Goal: Check status: Check status

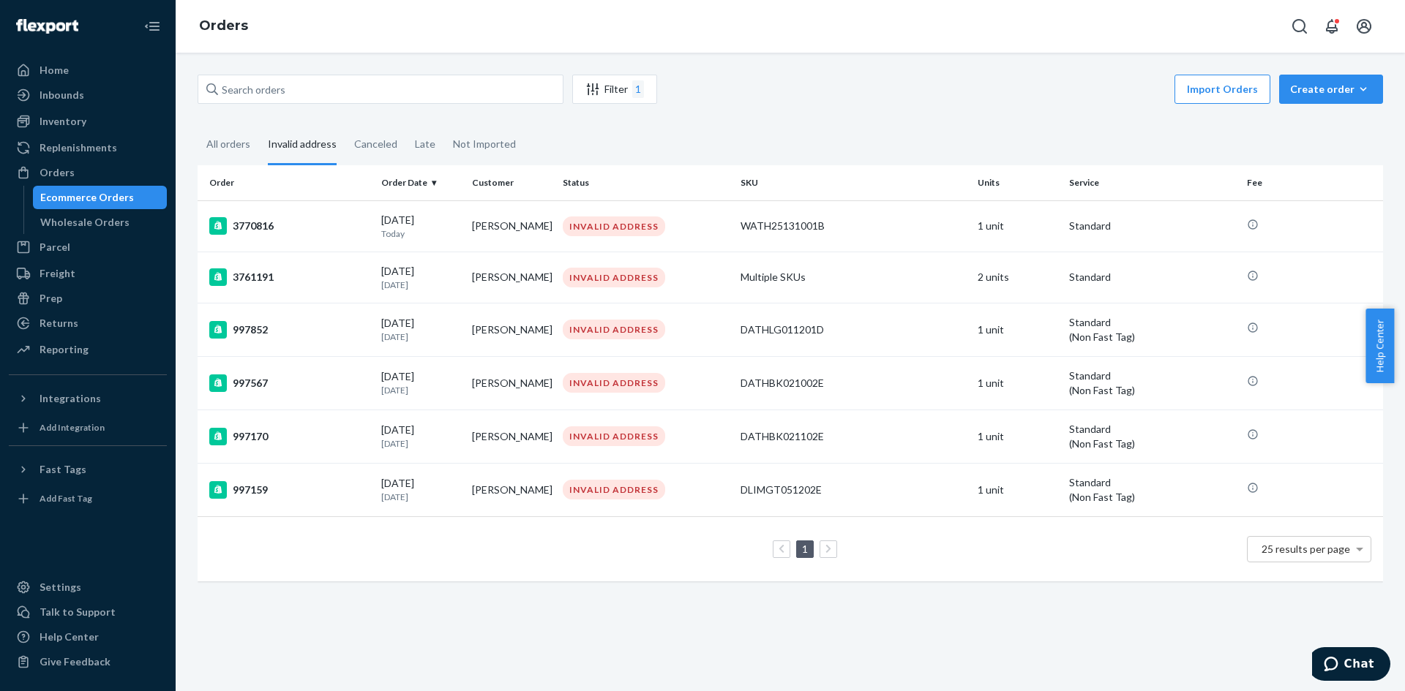
click at [247, 142] on div "All orders" at bounding box center [228, 144] width 44 height 38
click at [198, 125] on input "All orders" at bounding box center [198, 125] width 0 height 0
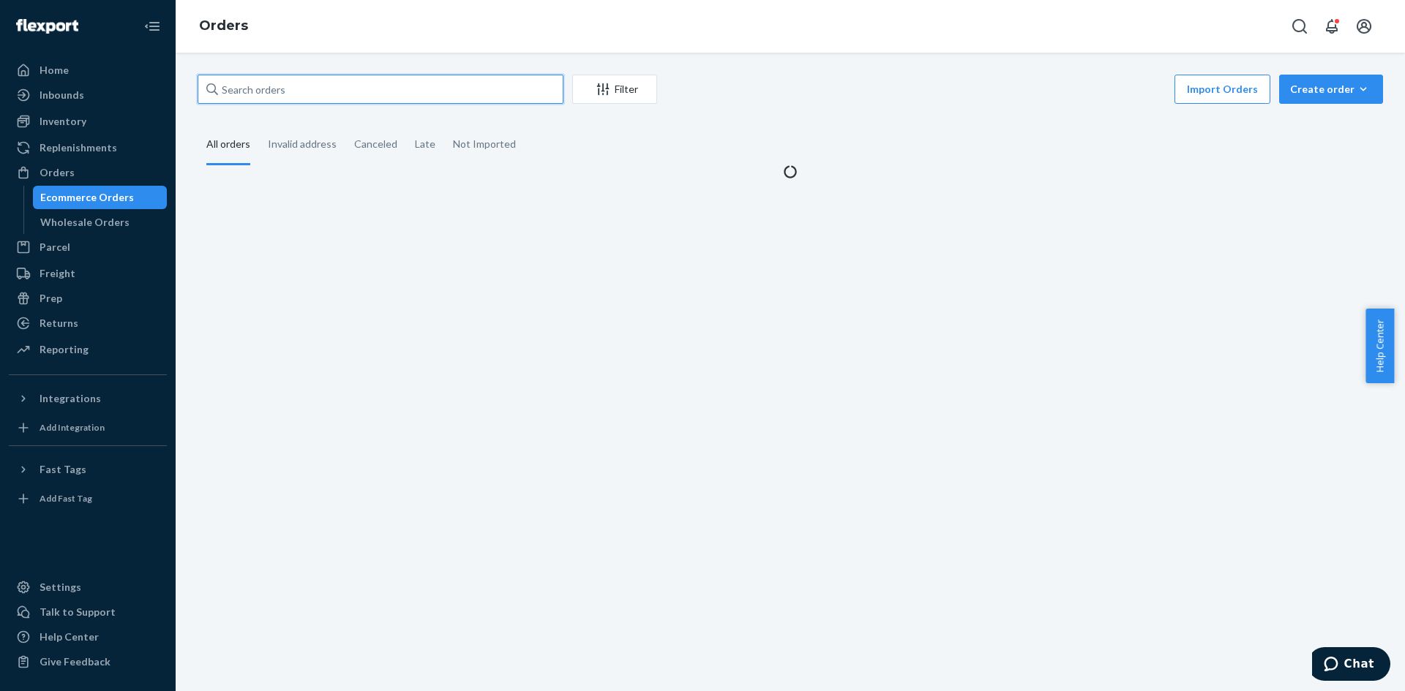
click at [301, 89] on input "text" at bounding box center [381, 89] width 366 height 29
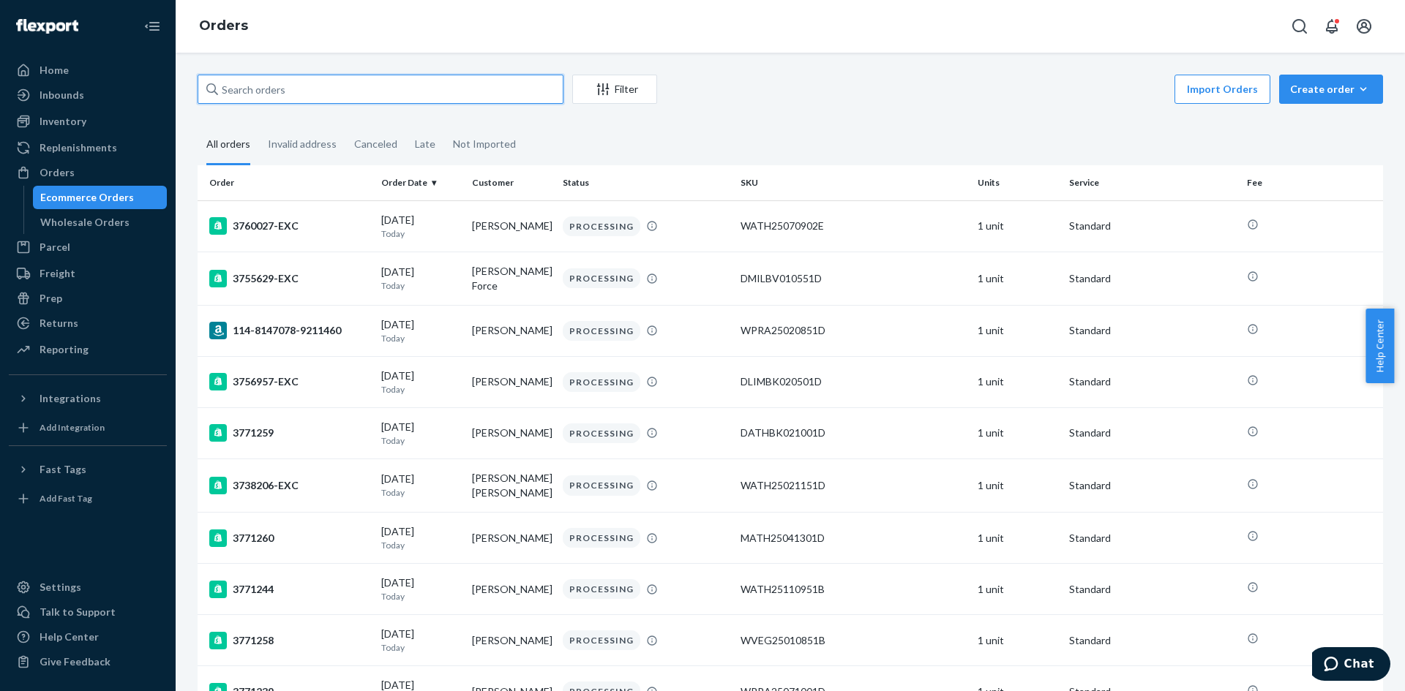
paste input "3756776"
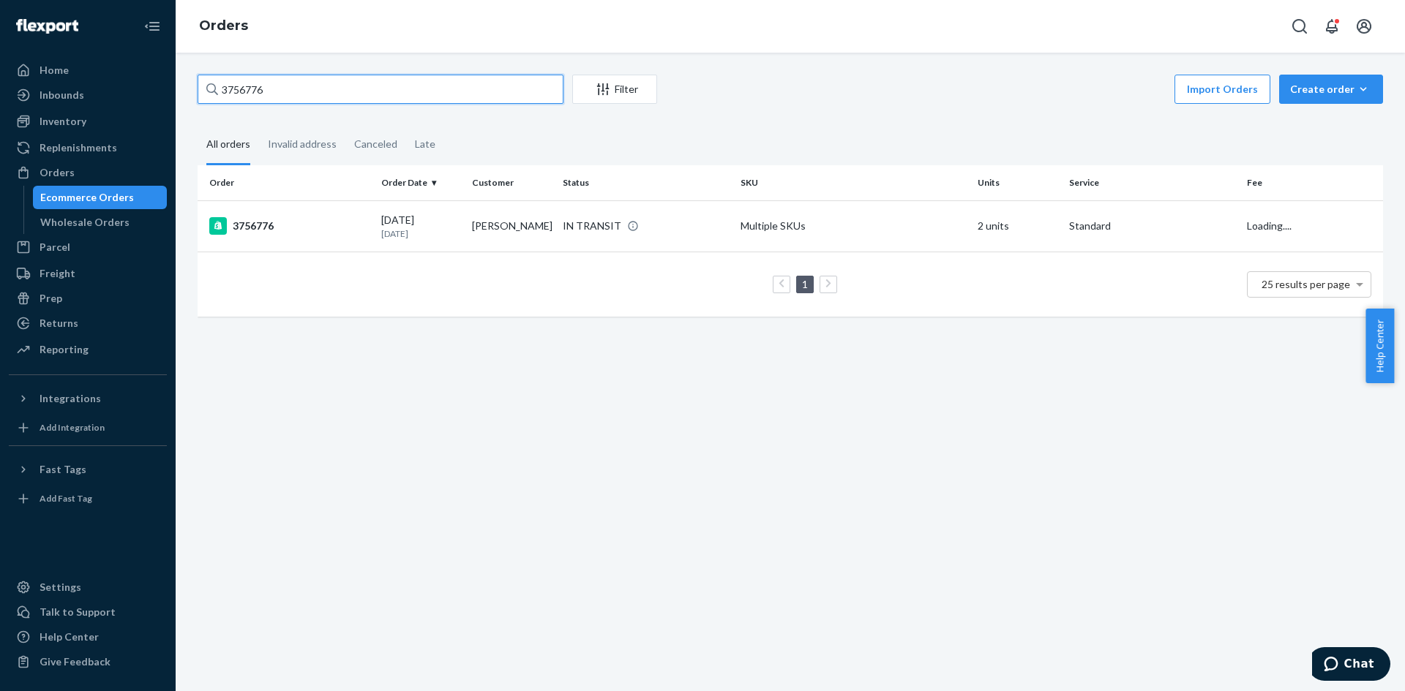
type input "3756776"
click at [352, 235] on div "3756776" at bounding box center [289, 226] width 160 height 18
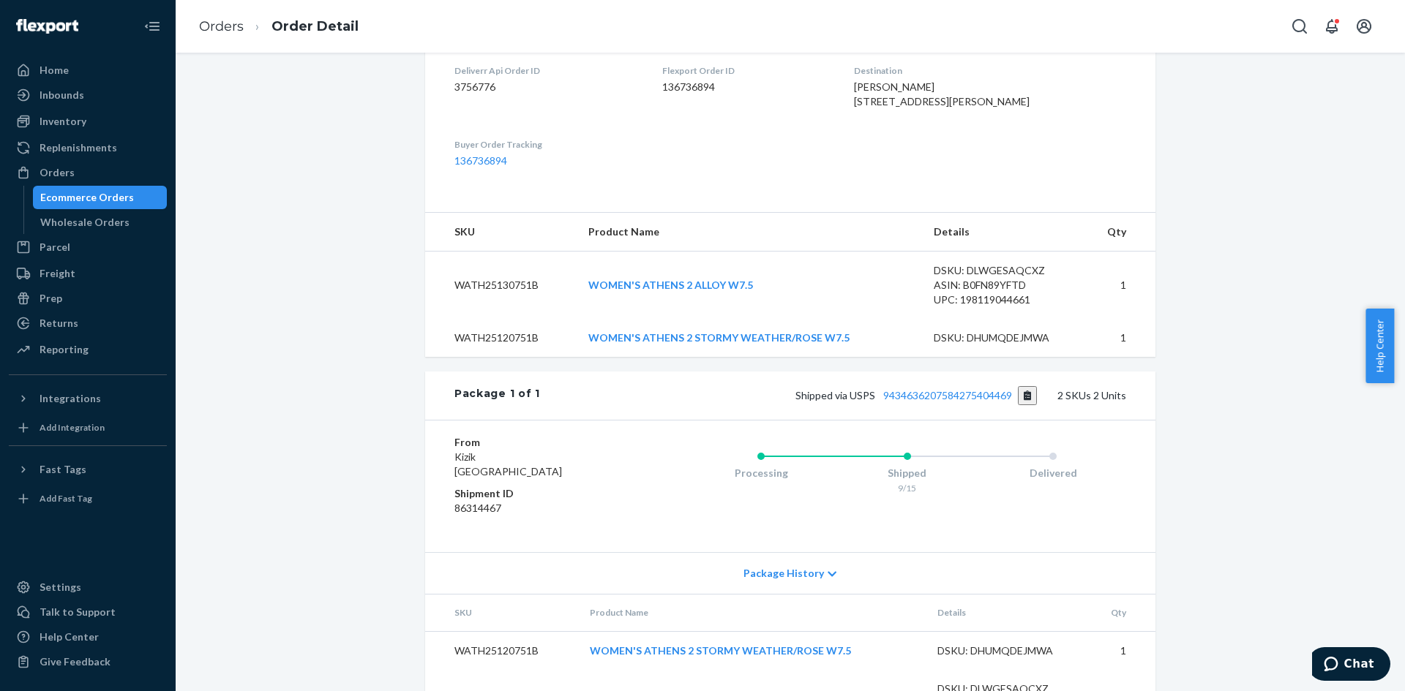
scroll to position [467, 0]
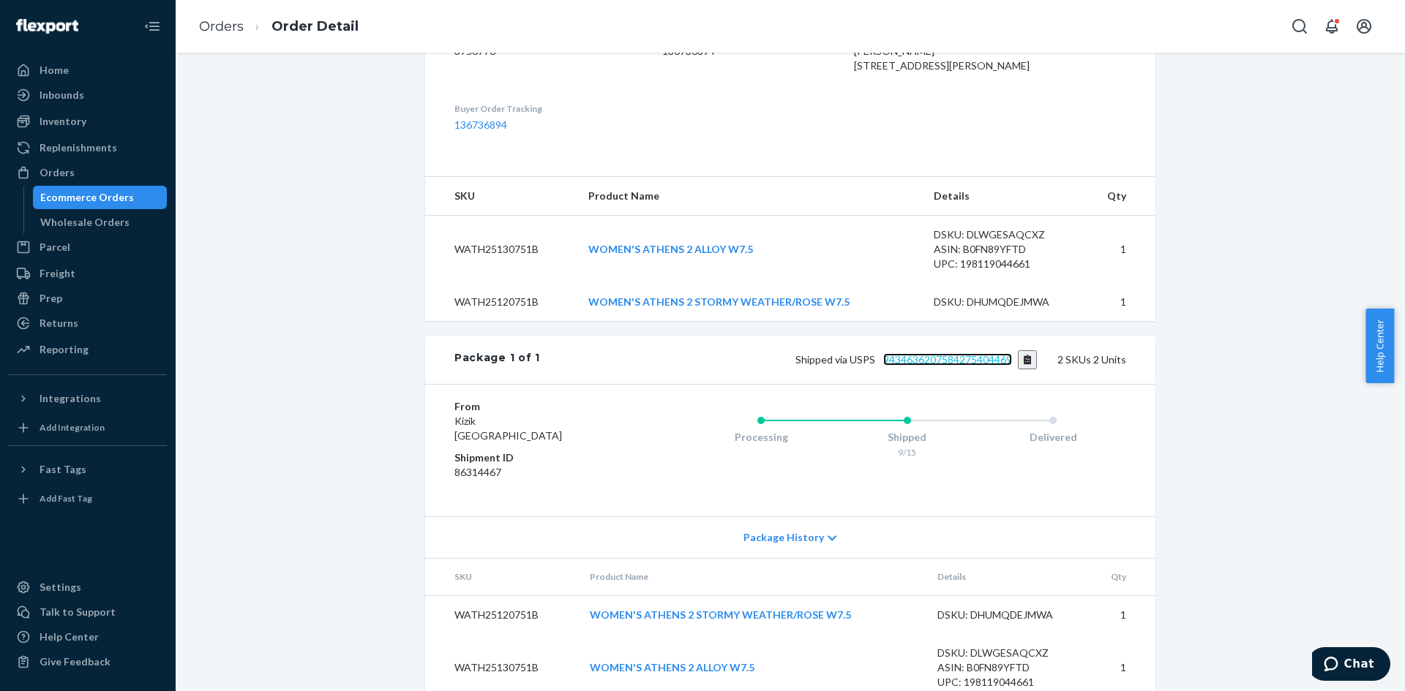
click at [949, 353] on link "9434636207584275404469" at bounding box center [947, 359] width 129 height 12
click at [883, 353] on link "9434636207584275404469" at bounding box center [947, 359] width 129 height 12
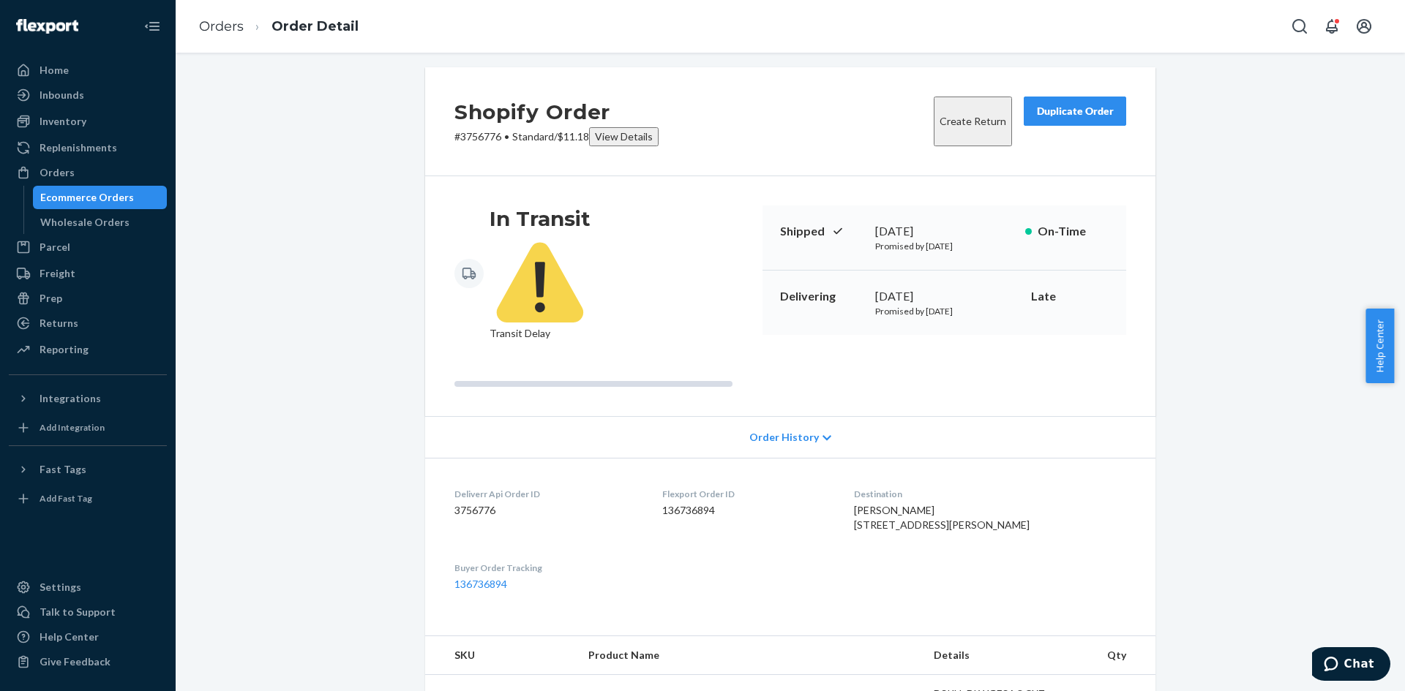
scroll to position [0, 0]
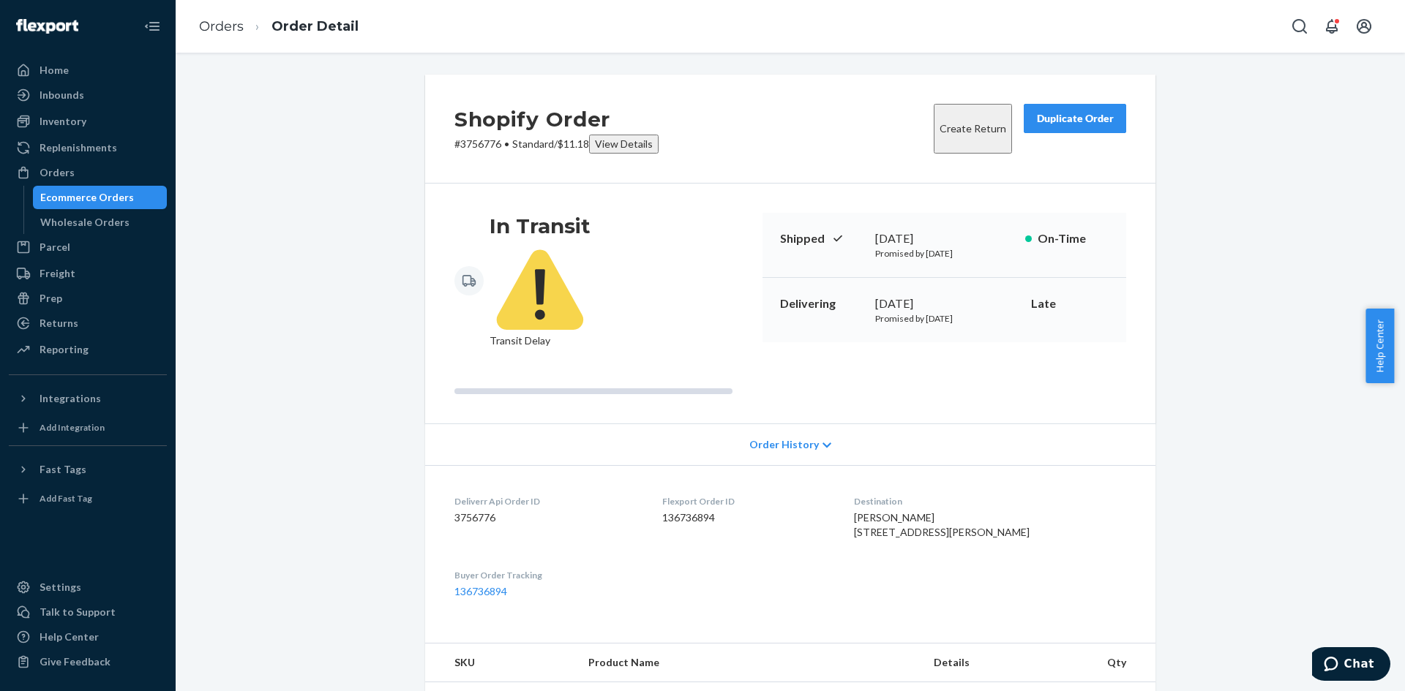
click at [483, 143] on p "# 3756776 • Standard / $11.18 View Details" at bounding box center [556, 144] width 204 height 19
copy p "3756776"
click at [99, 165] on div "Orders" at bounding box center [87, 172] width 155 height 20
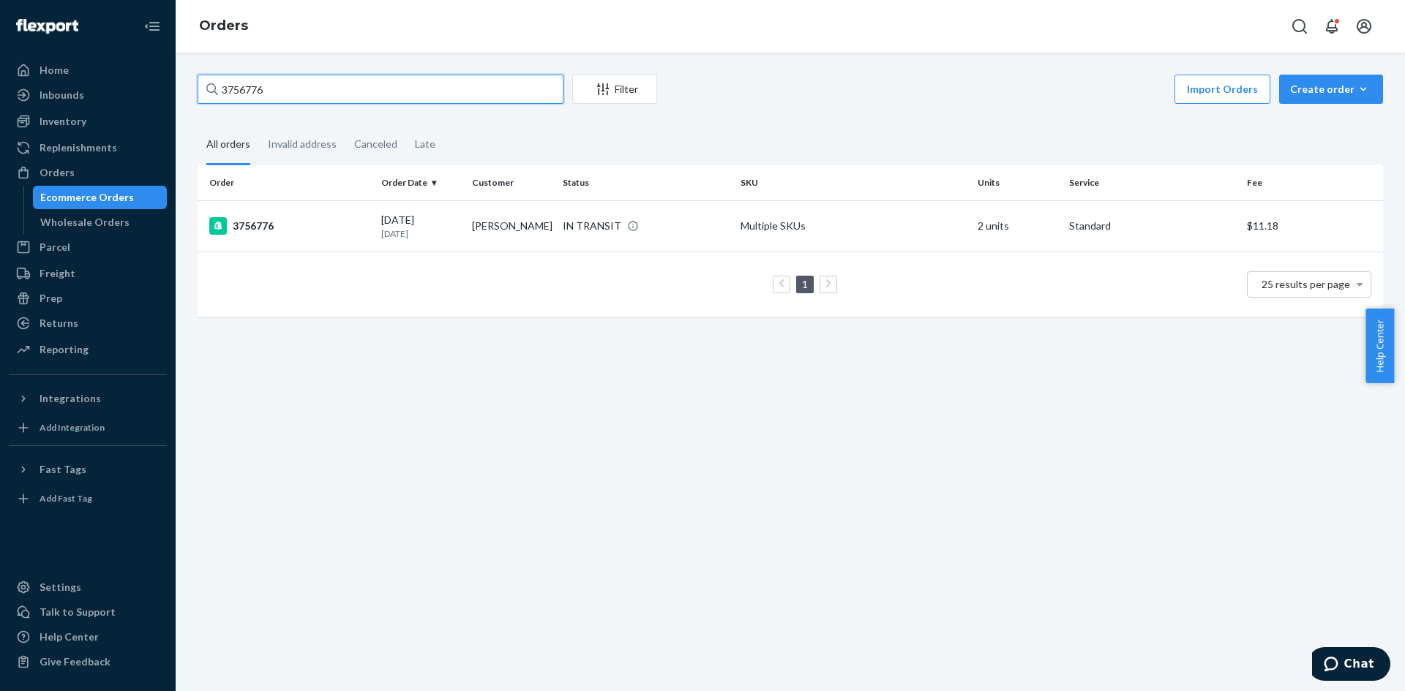
drag, startPoint x: 290, startPoint y: 91, endPoint x: 135, endPoint y: 89, distance: 155.1
click at [135, 89] on div "Home Inbounds Shipping Plans Problems Inventory Products Replenishments Orders …" at bounding box center [702, 345] width 1405 height 691
paste input "9202"
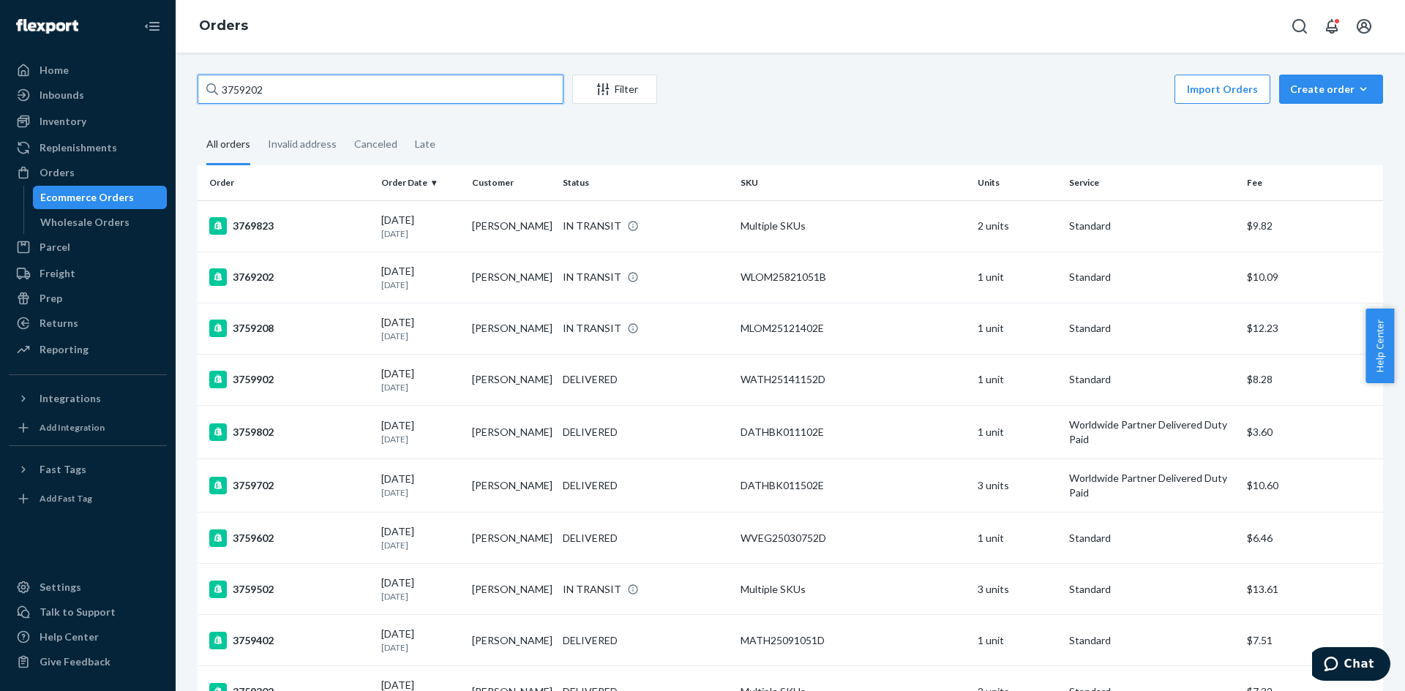
type input "3759202"
click at [75, 117] on div "Inventory" at bounding box center [63, 121] width 47 height 15
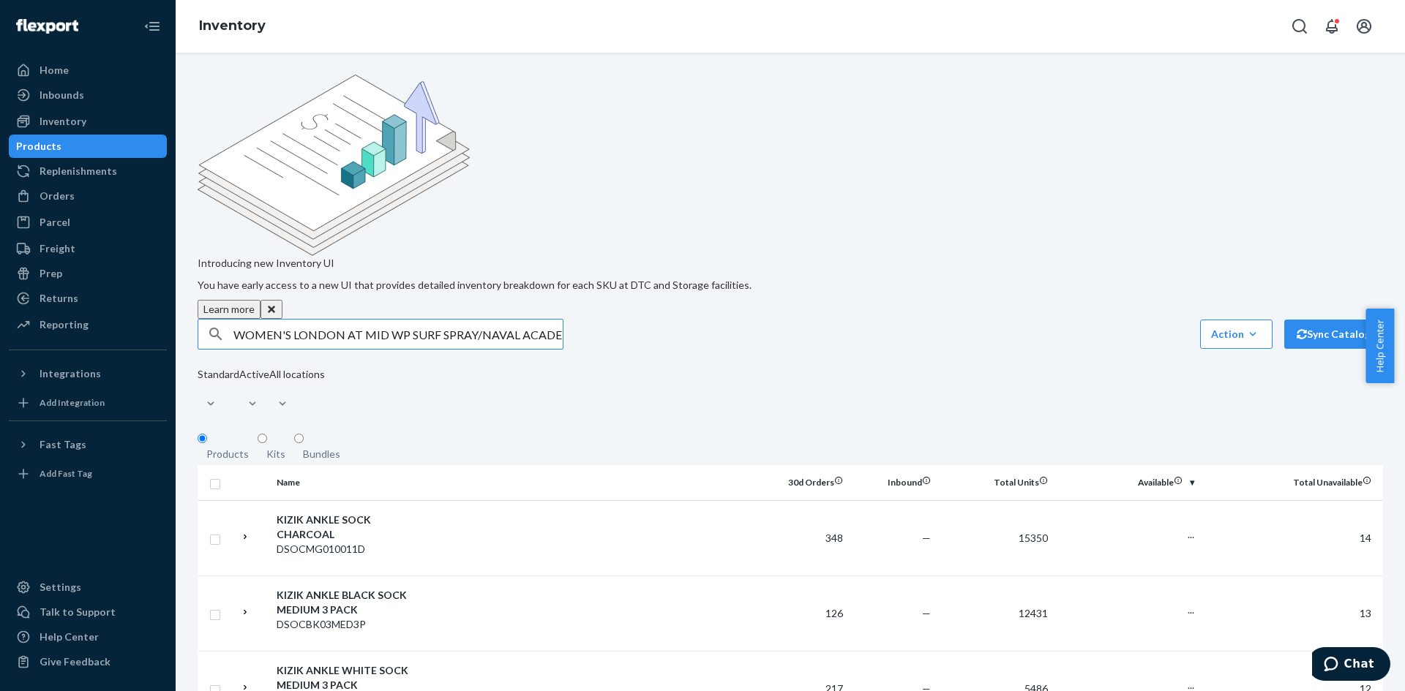
scroll to position [0, 83]
type input "WOMEN'S LONDON AT MID WP SURF SPRAY/NAVAL ACADEMY WIDE W10.5"
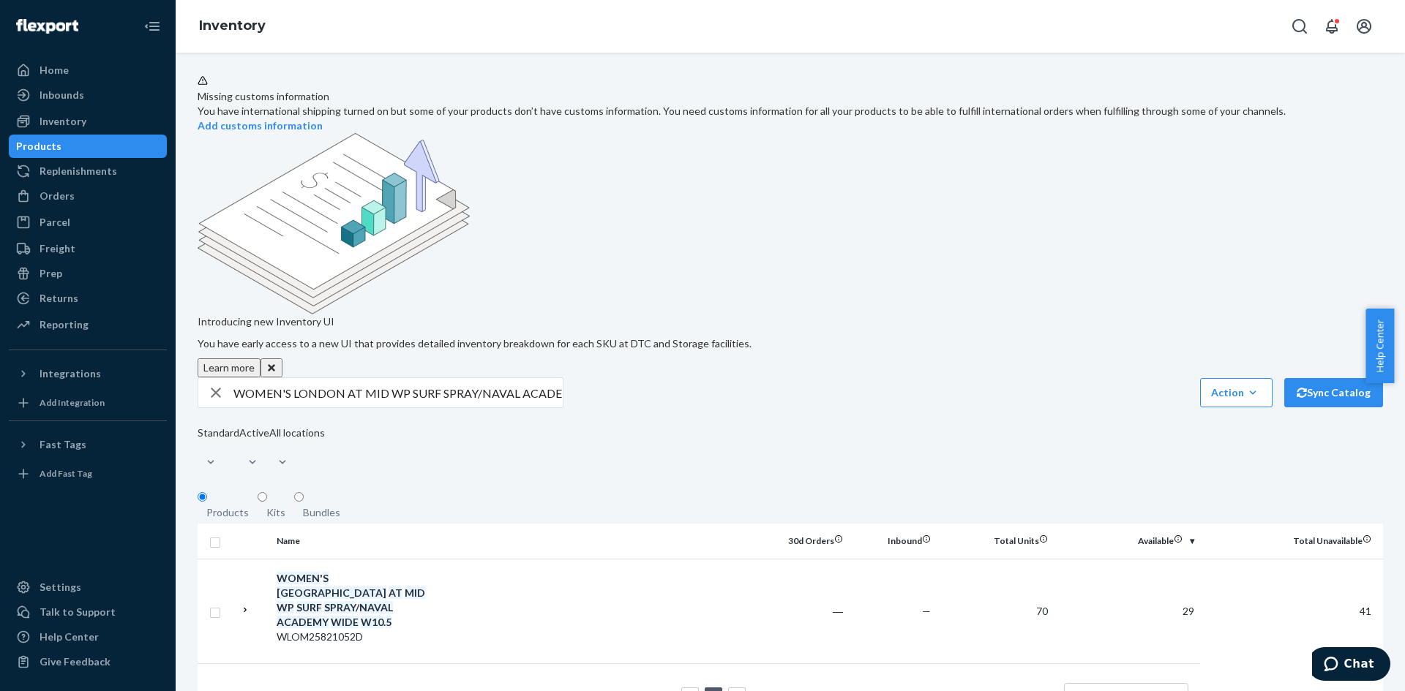
click at [538, 559] on td at bounding box center [598, 611] width 326 height 105
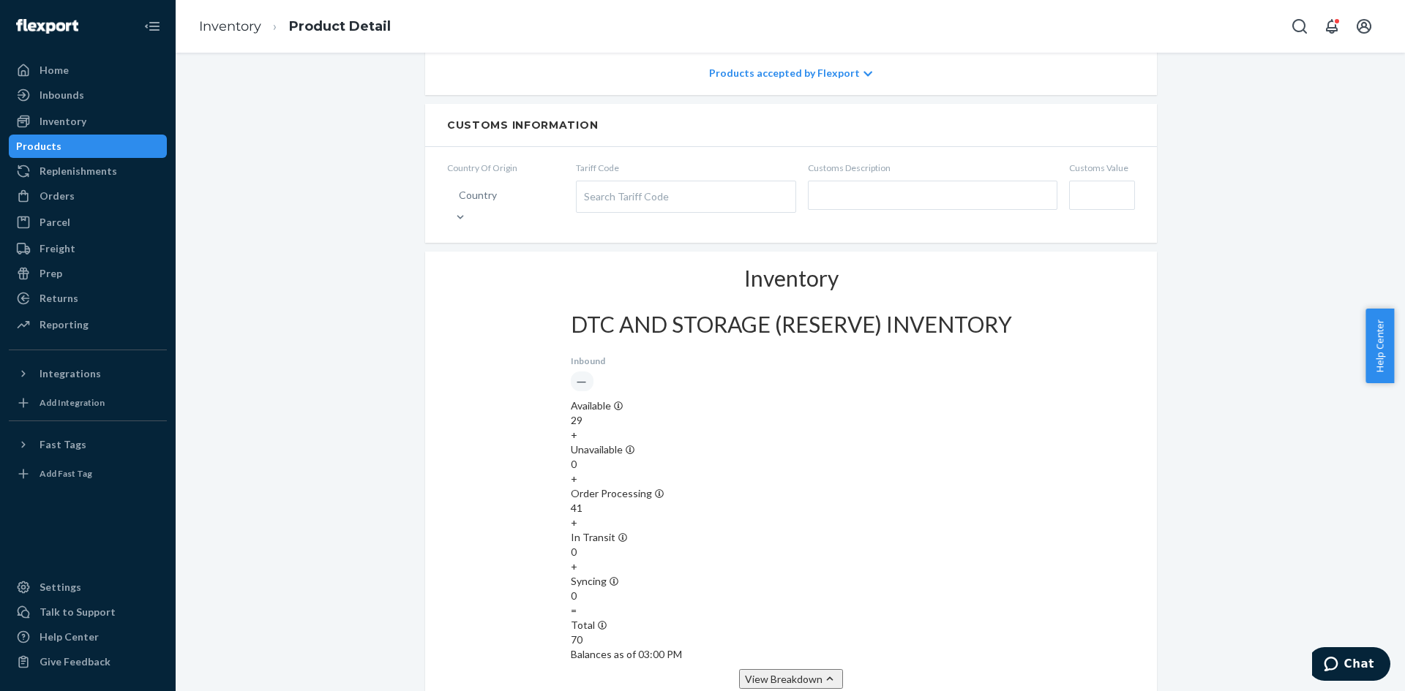
scroll to position [951, 0]
